Goal: Transaction & Acquisition: Purchase product/service

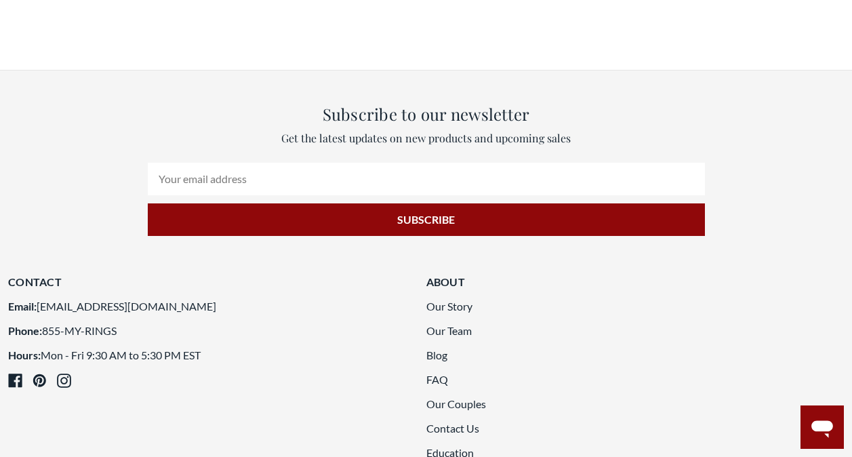
scroll to position [4861, 0]
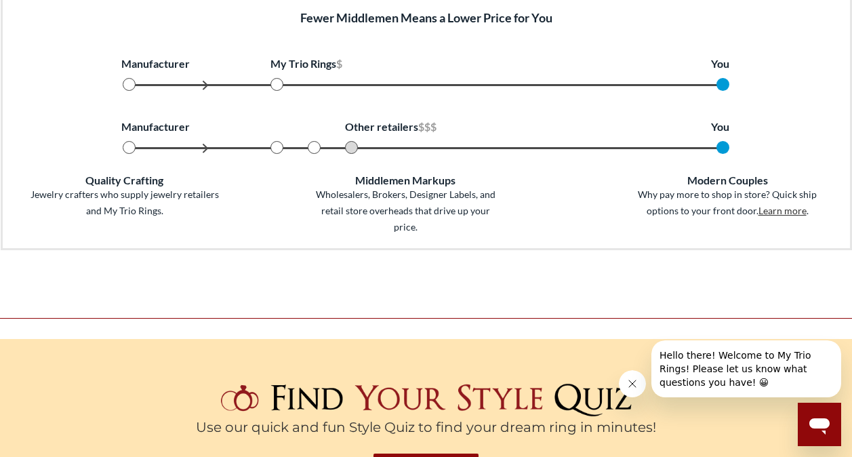
scroll to position [283, 842]
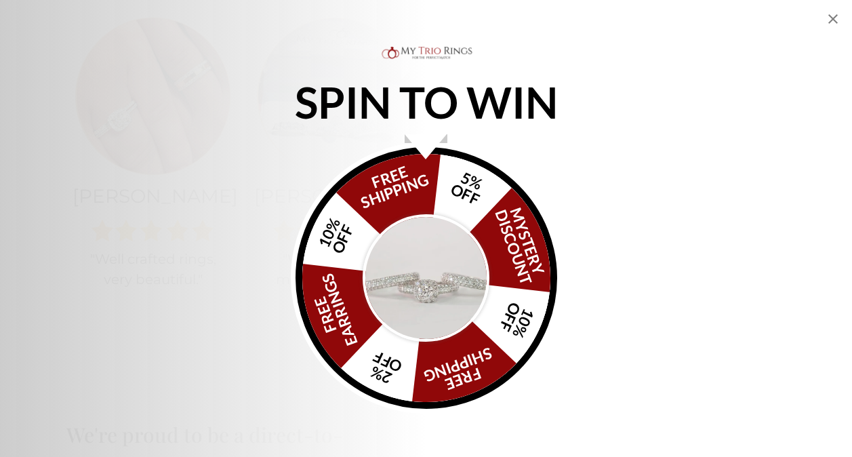
scroll to position [965, 0]
click at [834, 18] on icon "Close popup" at bounding box center [832, 18] width 9 height 9
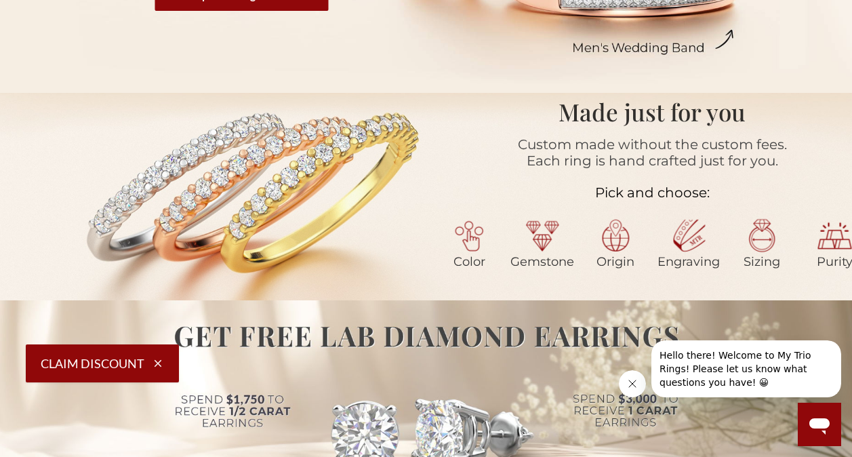
scroll to position [0, 0]
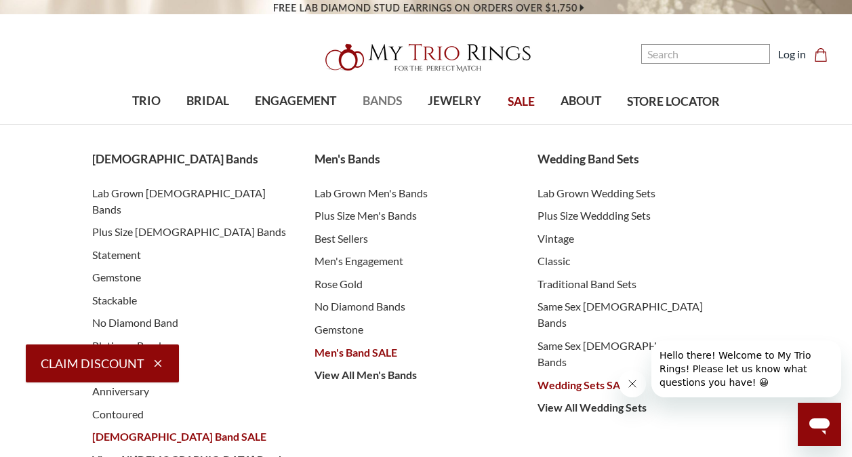
click at [388, 102] on span "BANDS" at bounding box center [382, 101] width 39 height 18
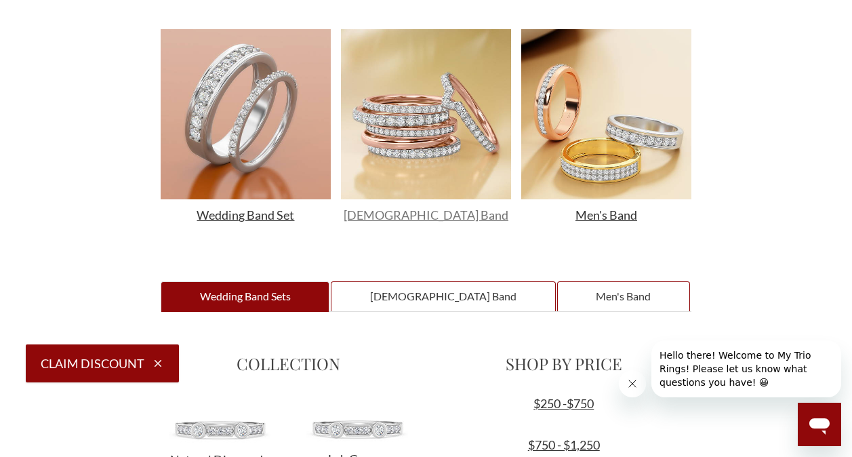
click at [413, 207] on span "Ladies Band" at bounding box center [426, 214] width 165 height 15
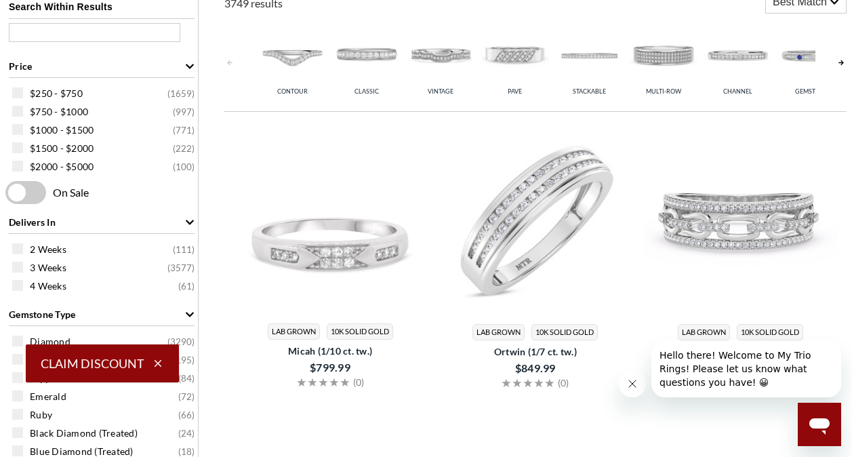
click at [515, 252] on img at bounding box center [535, 218] width 195 height 195
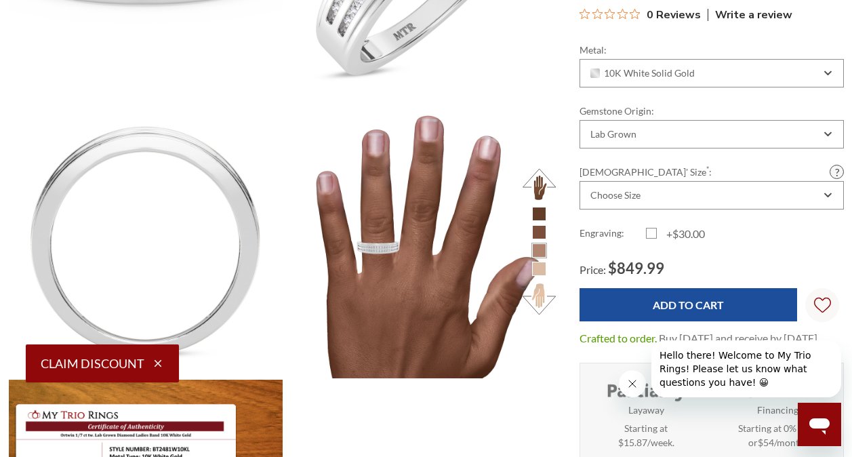
scroll to position [444, 0]
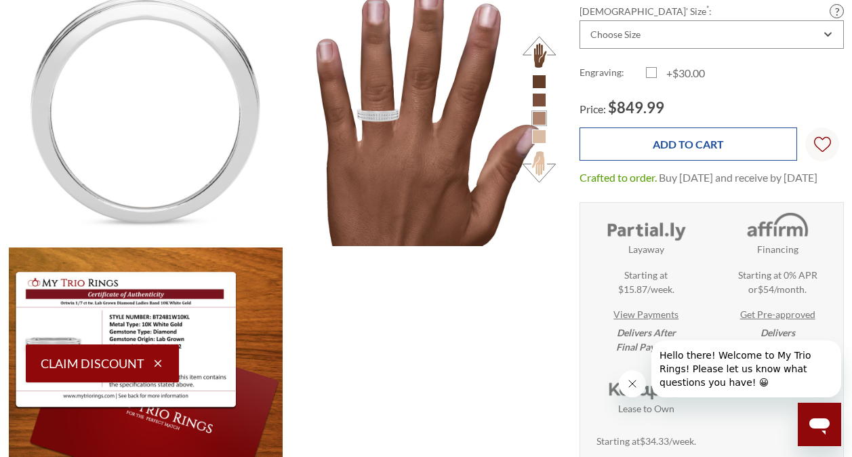
click at [665, 161] on input "Add to Cart" at bounding box center [689, 143] width 218 height 33
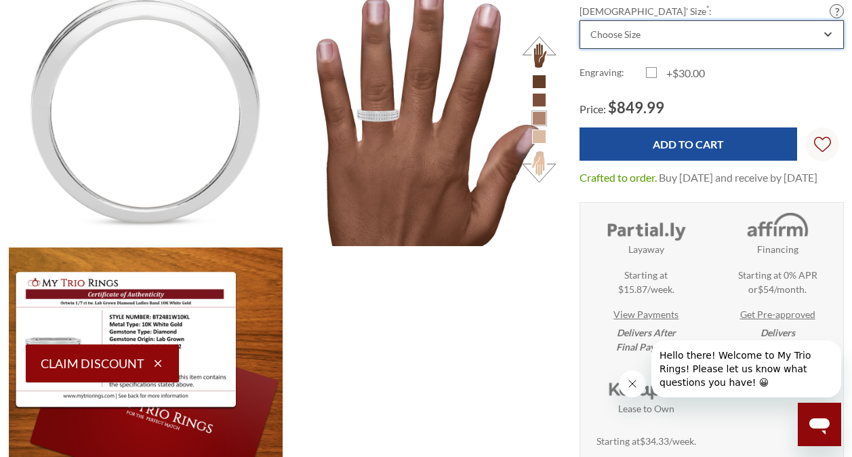
click at [648, 40] on div "Choose Size" at bounding box center [704, 34] width 232 height 11
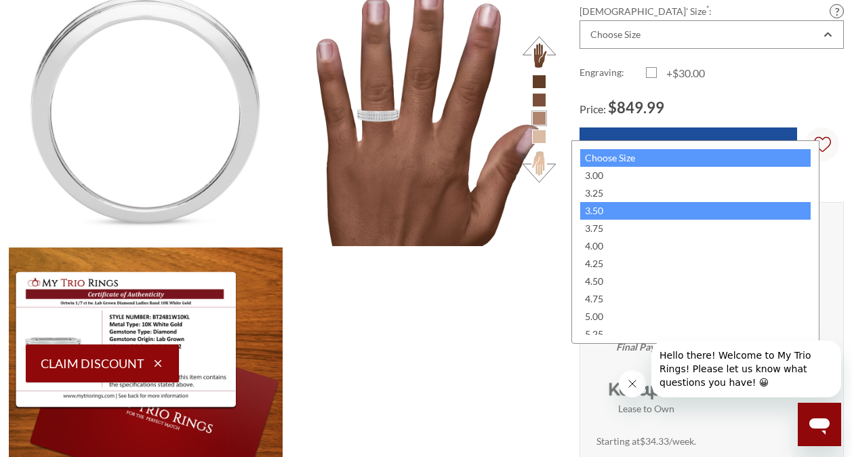
click at [631, 205] on div "3.50" at bounding box center [695, 211] width 230 height 18
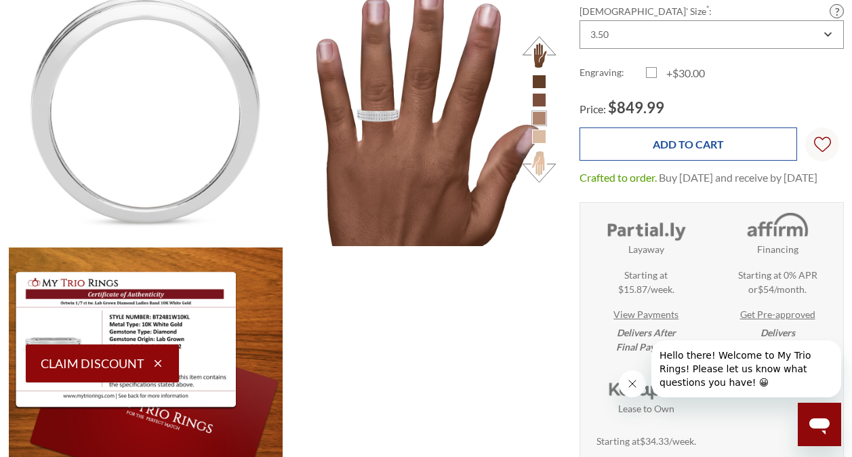
click at [649, 161] on input "Add to Cart" at bounding box center [689, 143] width 218 height 33
type input "Add to Cart"
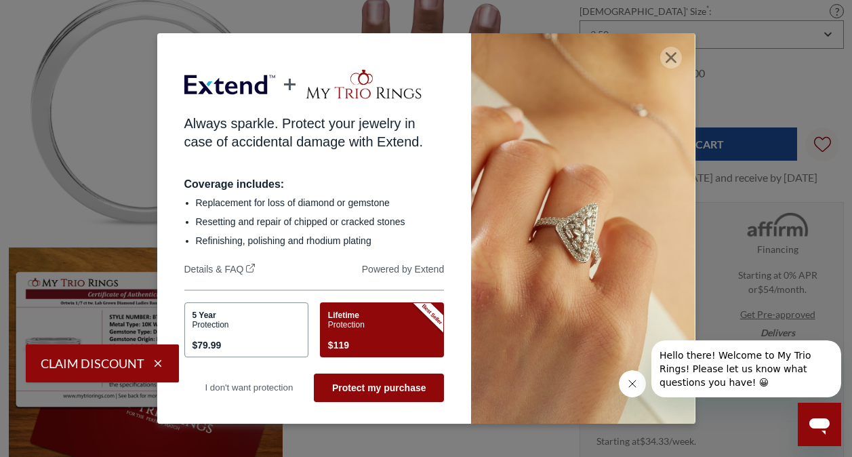
click at [668, 58] on button "button" at bounding box center [671, 58] width 22 height 22
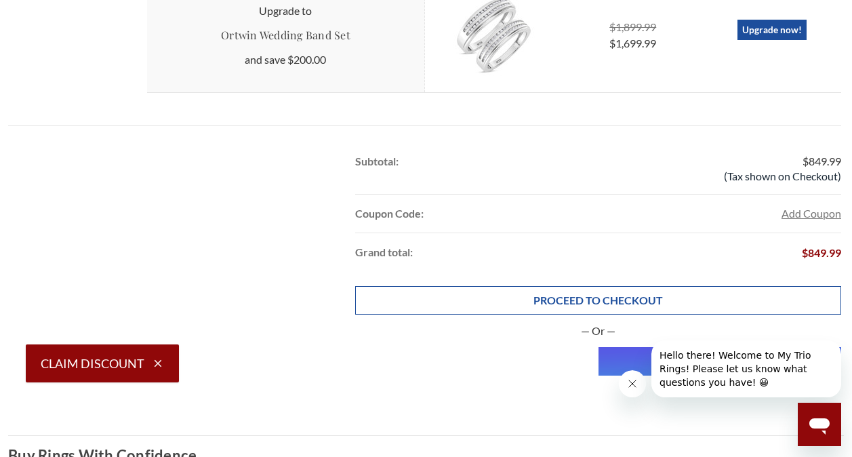
click at [632, 298] on link "PROCEED TO CHECKOUT" at bounding box center [598, 300] width 486 height 28
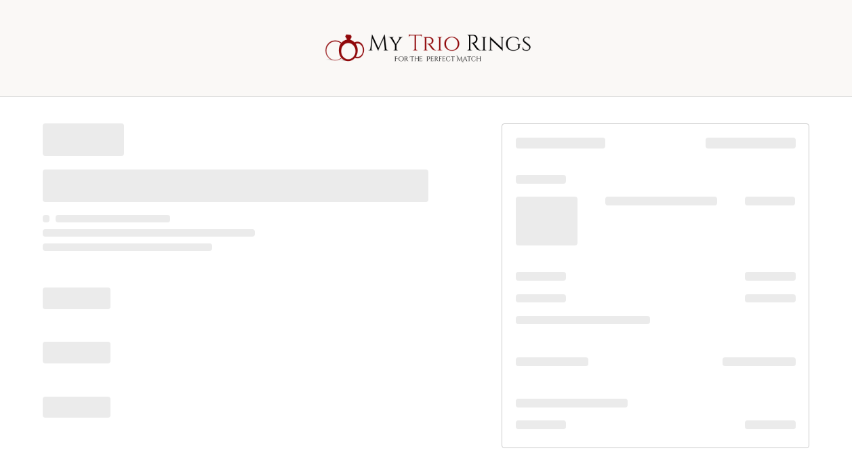
drag, startPoint x: 0, startPoint y: 0, endPoint x: 507, endPoint y: 254, distance: 567.2
click at [507, 254] on div at bounding box center [426, 286] width 813 height 378
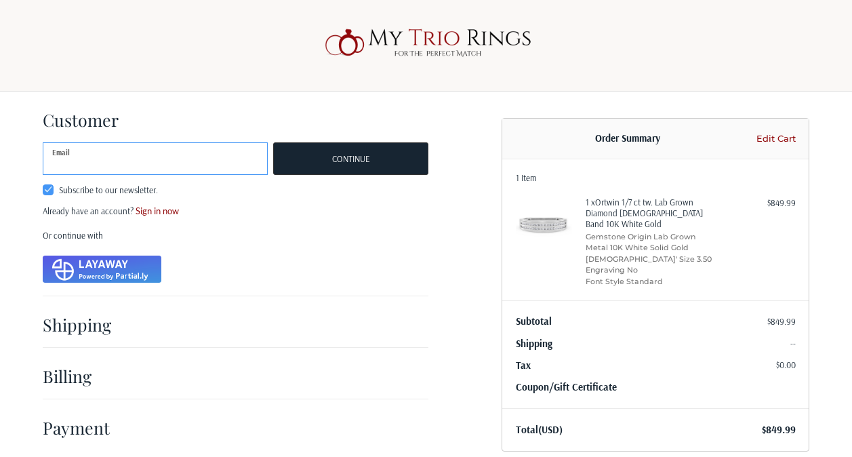
scroll to position [37, 0]
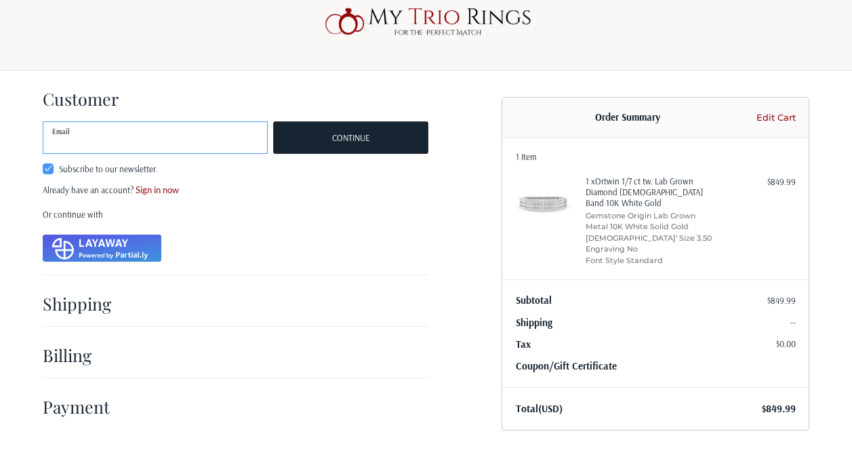
click at [119, 132] on input "Email" at bounding box center [155, 137] width 225 height 33
type input "asdfasd@yahoo.com"
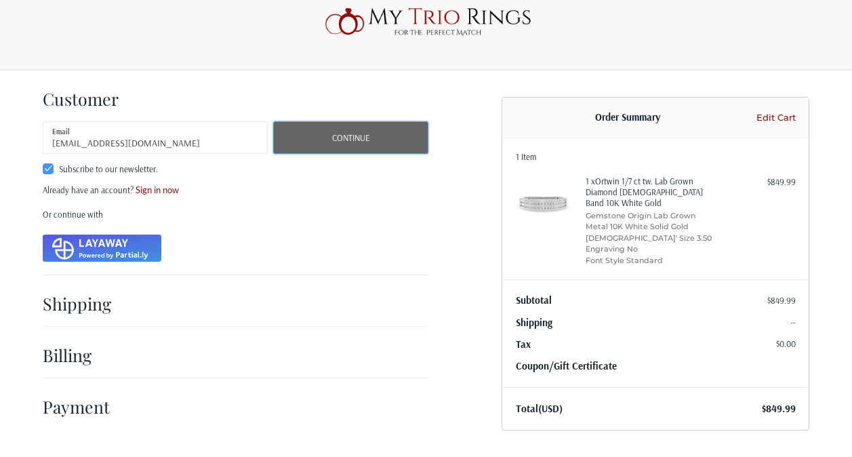
click at [369, 134] on button "Continue" at bounding box center [350, 137] width 155 height 33
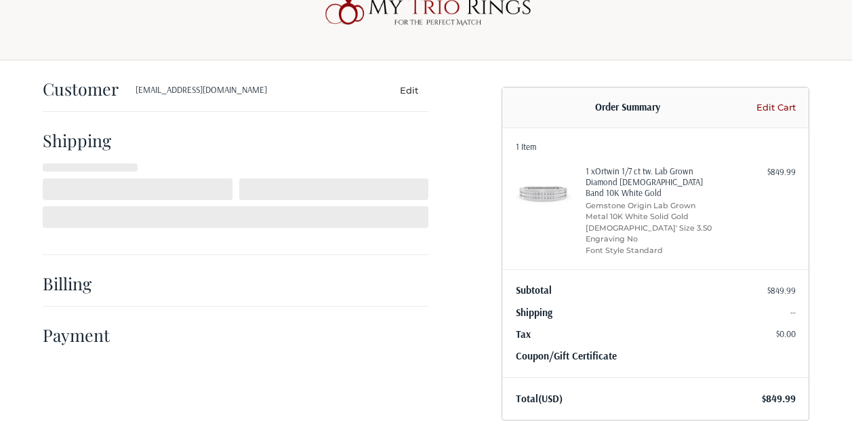
select select "US"
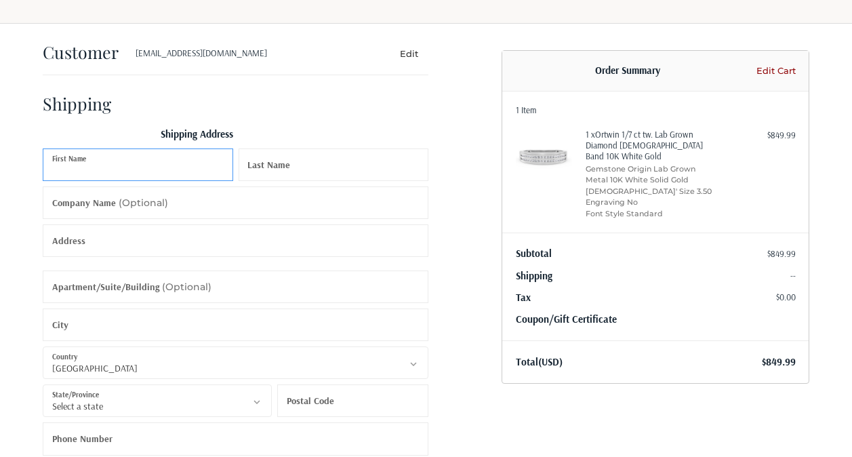
scroll to position [0, 0]
